Goal: Find specific page/section: Find specific page/section

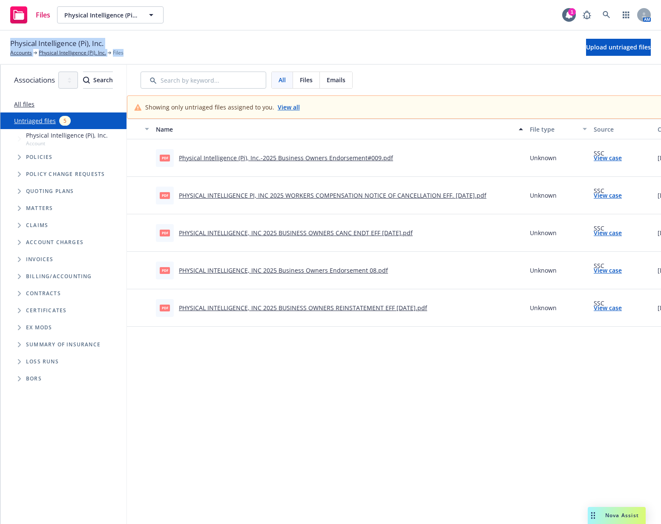
drag, startPoint x: 0, startPoint y: 0, endPoint x: 187, endPoint y: 38, distance: 190.5
click at [187, 38] on div "Physical Intelligence (Pi), Inc. Accounts Physical Intelligence (Pi), Inc. File…" at bounding box center [330, 47] width 641 height 19
